Goal: Task Accomplishment & Management: Manage account settings

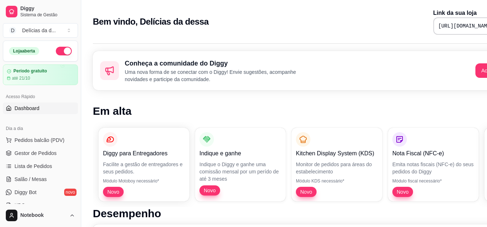
click at [422, 109] on h1 "Em alta" at bounding box center [303, 111] width 420 height 13
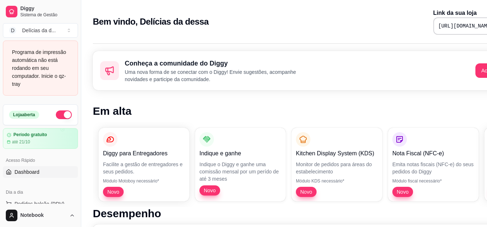
click at [450, 107] on h1 "Em alta" at bounding box center [303, 111] width 420 height 13
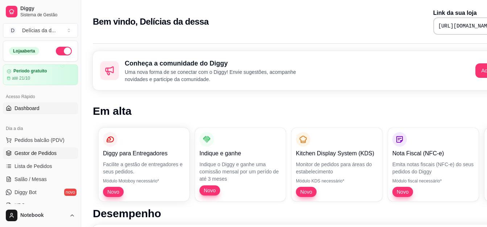
click at [42, 151] on span "Gestor de Pedidos" at bounding box center [35, 153] width 42 height 7
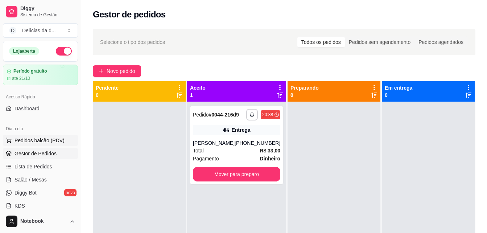
click at [43, 138] on span "Pedidos balcão (PDV)" at bounding box center [39, 140] width 50 height 7
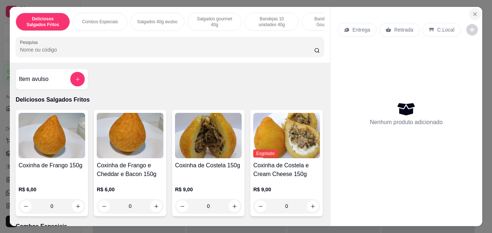
click at [472, 13] on icon "Close" at bounding box center [475, 14] width 6 height 6
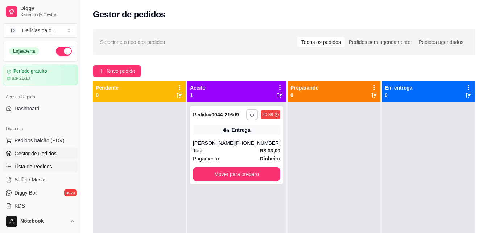
click at [41, 168] on span "Lista de Pedidos" at bounding box center [33, 166] width 38 height 7
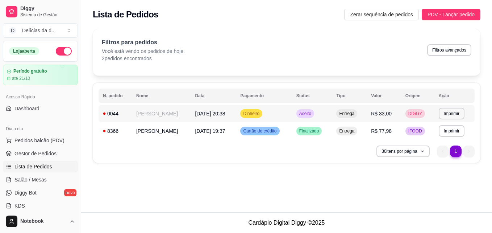
click at [153, 112] on td "[PERSON_NAME]" at bounding box center [161, 113] width 59 height 17
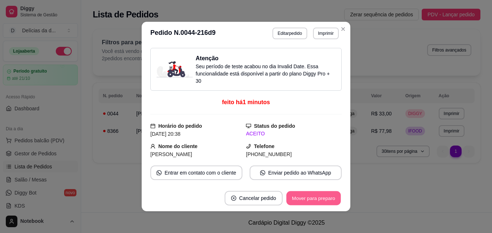
click at [301, 195] on button "Mover para preparo" at bounding box center [313, 198] width 54 height 14
click at [301, 195] on button "Mover para entrega" at bounding box center [314, 198] width 54 height 14
click at [301, 195] on div "Mover para entrega" at bounding box center [314, 198] width 56 height 14
click at [301, 195] on button "Mover para finalizado" at bounding box center [312, 198] width 58 height 14
